Goal: Obtain resource: Obtain resource

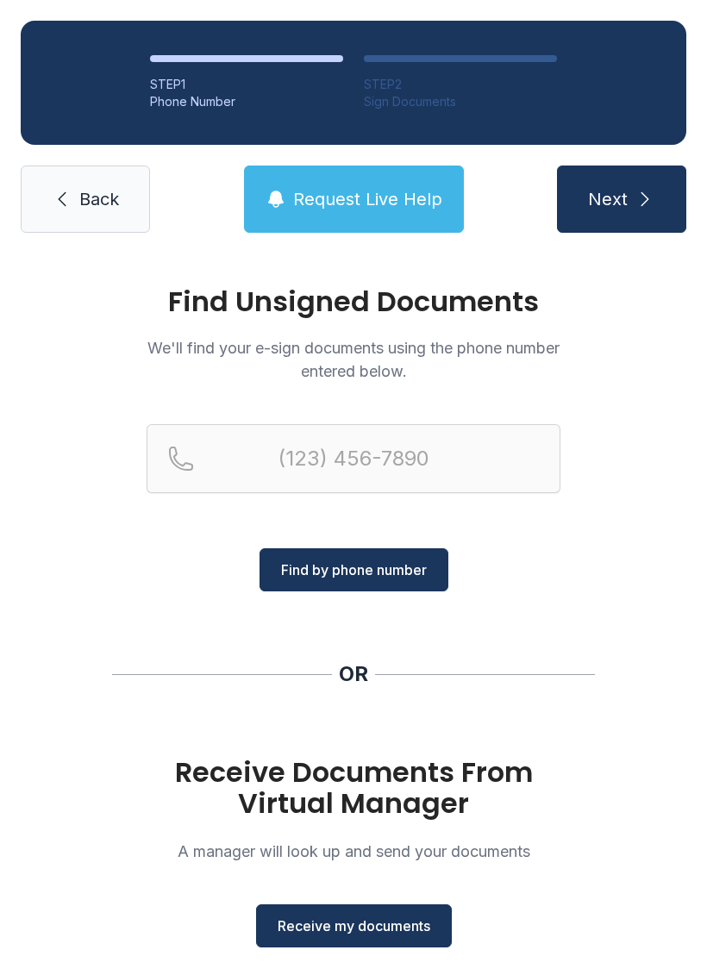
click at [92, 182] on link "Back" at bounding box center [85, 198] width 129 height 67
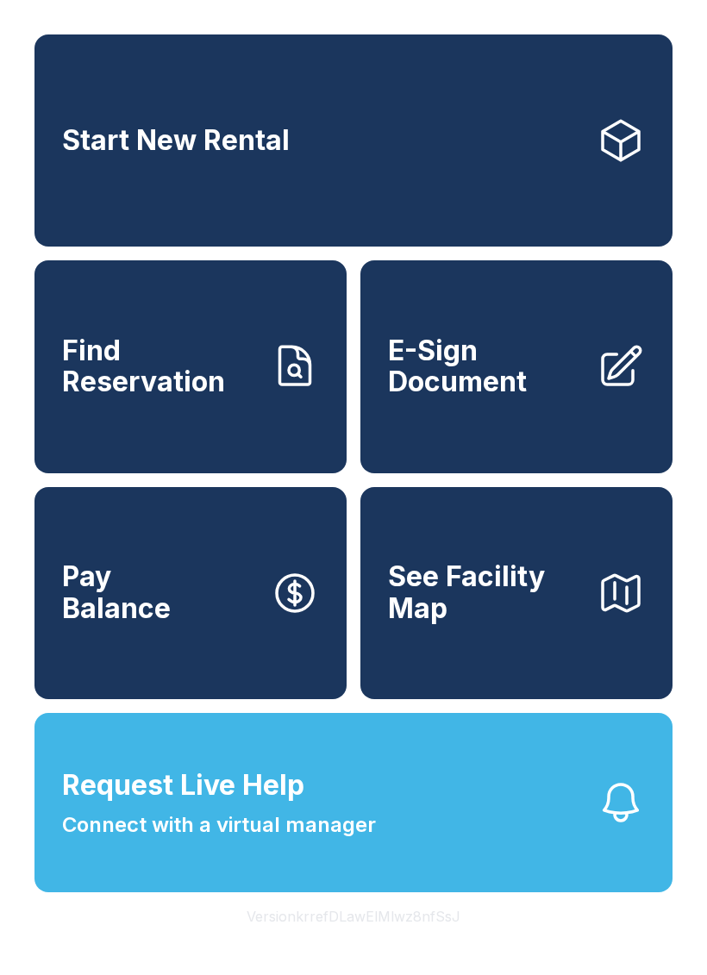
click at [596, 390] on icon at bounding box center [620, 366] width 48 height 48
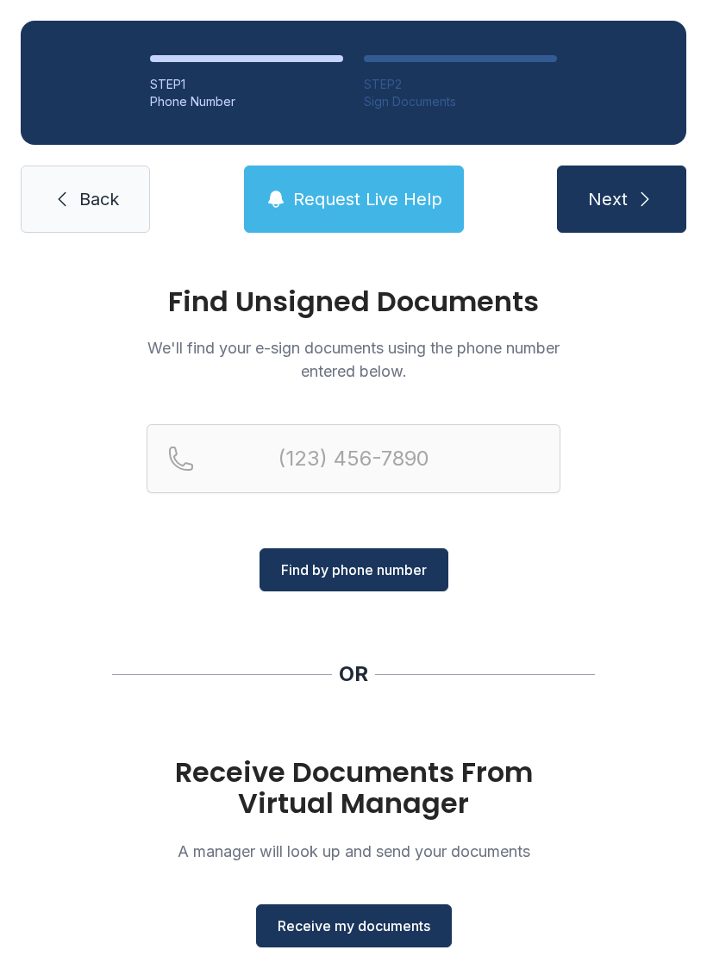
click at [415, 927] on span "Receive my documents" at bounding box center [354, 925] width 153 height 21
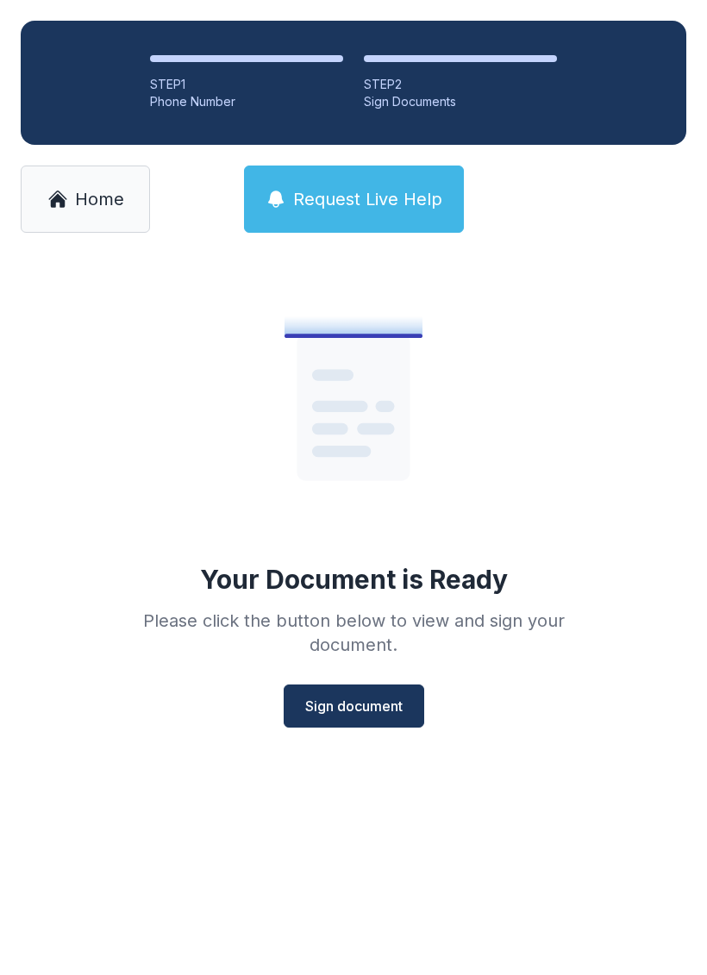
click at [384, 697] on span "Sign document" at bounding box center [353, 706] width 97 height 21
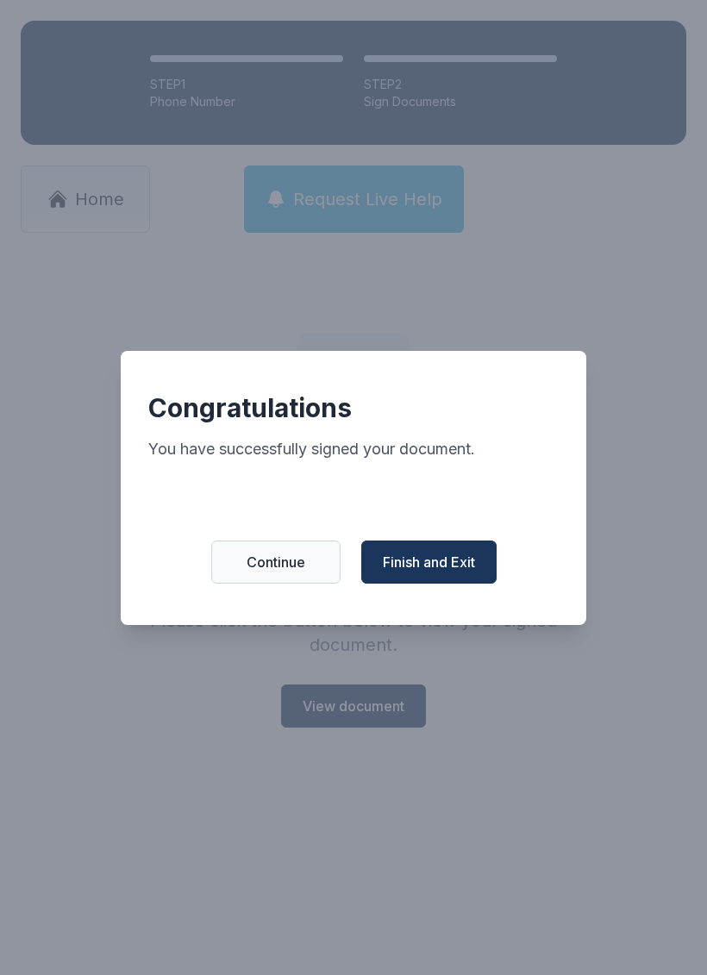
click at [446, 570] on span "Finish and Exit" at bounding box center [429, 562] width 92 height 21
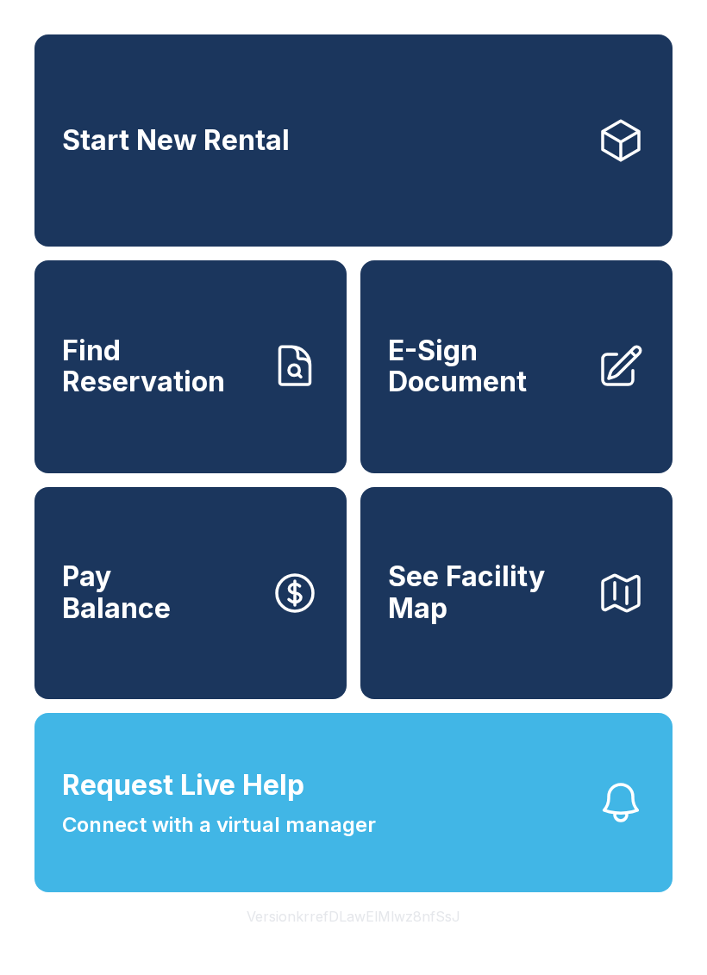
click at [598, 389] on icon at bounding box center [620, 366] width 48 height 48
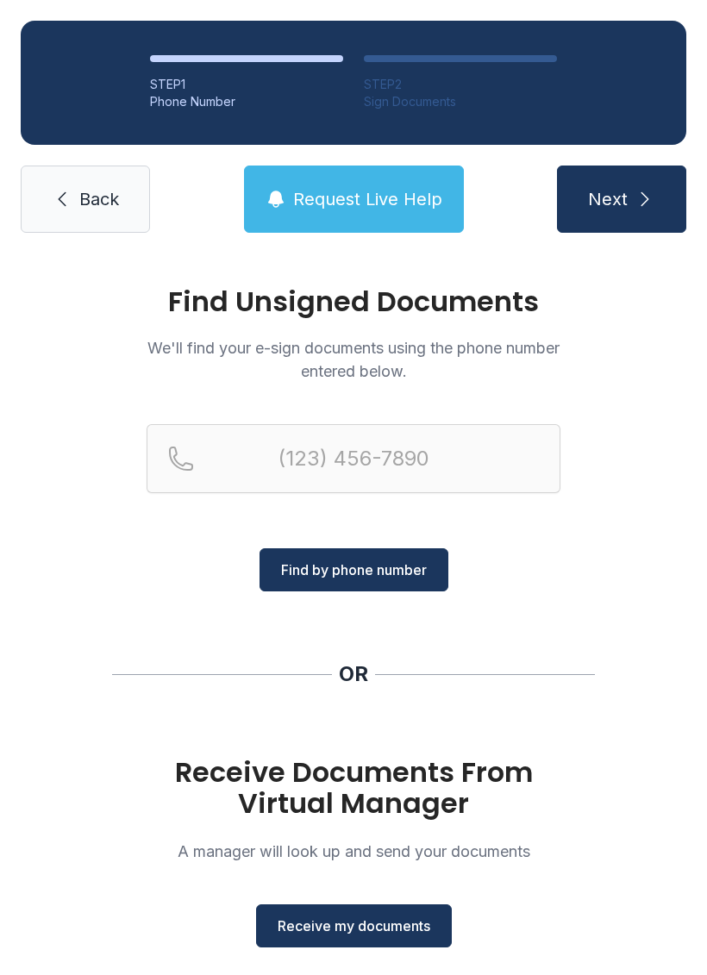
click at [409, 921] on span "Receive my documents" at bounding box center [354, 925] width 153 height 21
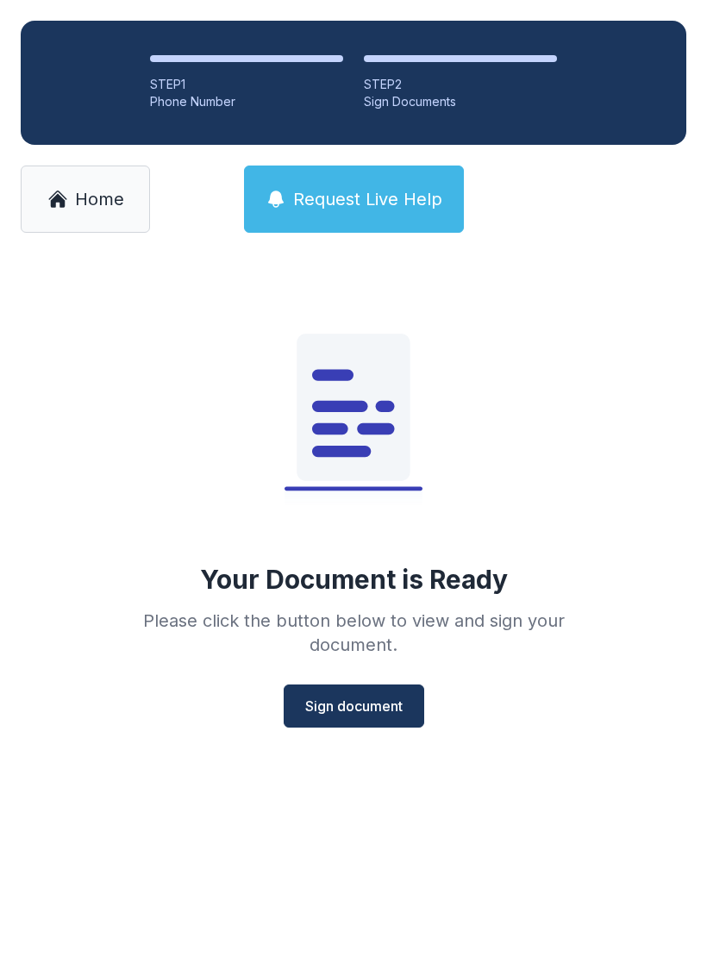
click at [372, 713] on span "Sign document" at bounding box center [353, 706] width 97 height 21
click at [135, 200] on link "Home" at bounding box center [85, 198] width 129 height 67
